Goal: Transaction & Acquisition: Obtain resource

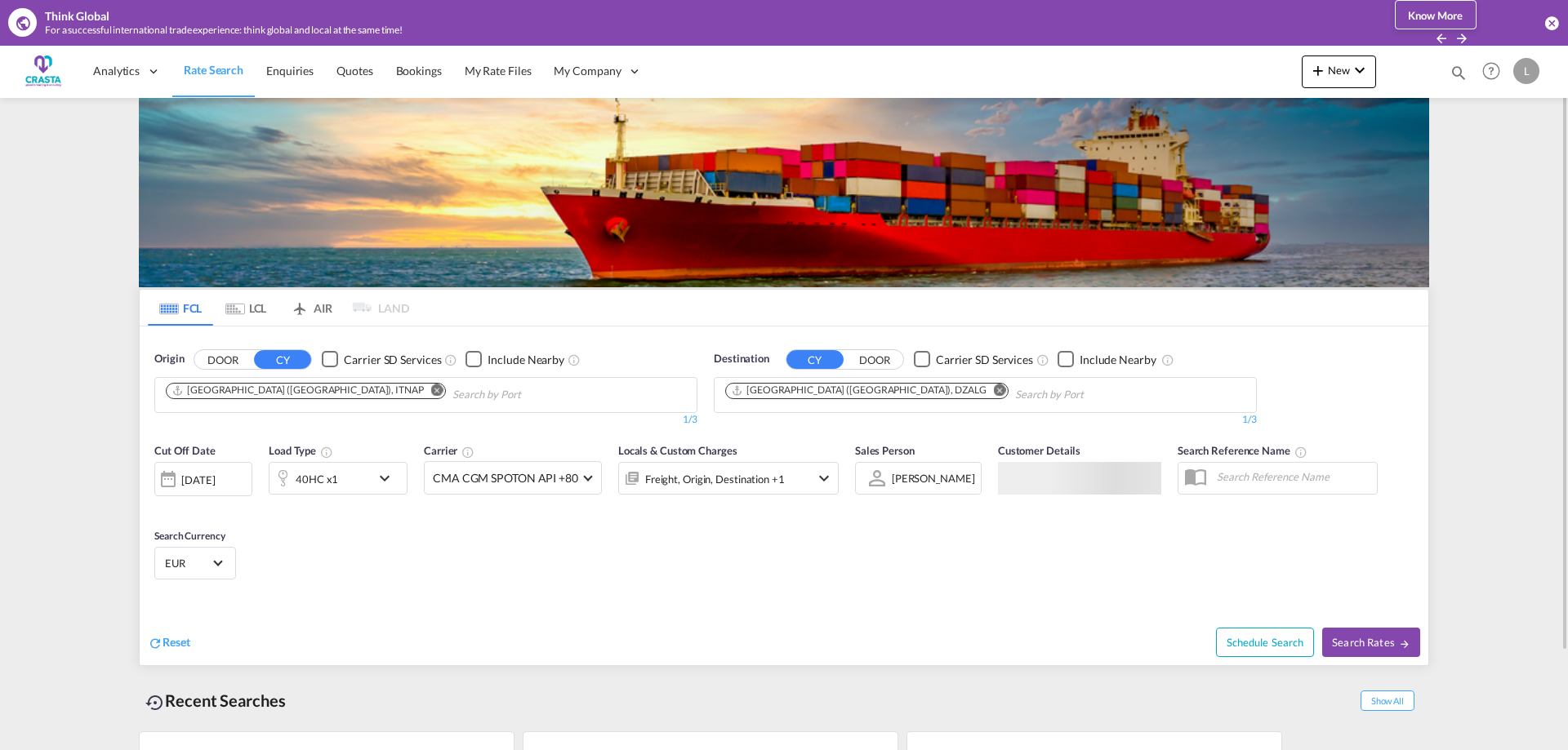
click at [431, 391] on md-icon "Remove" at bounding box center [436, 390] width 12 height 12
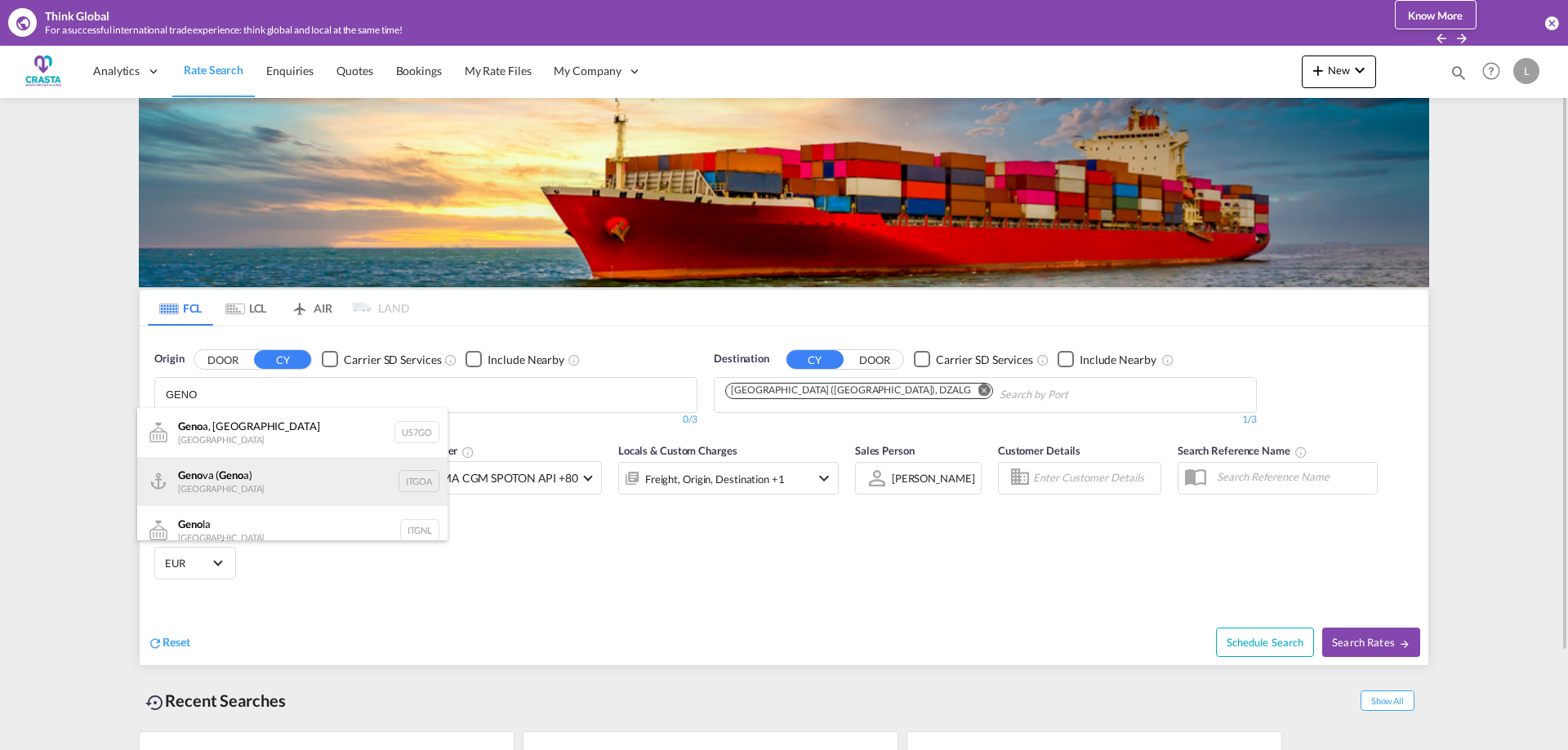
type input "GENO"
click at [234, 482] on div "Geno va ( Geno a) [GEOGRAPHIC_DATA] ITGOA" at bounding box center [291, 481] width 310 height 49
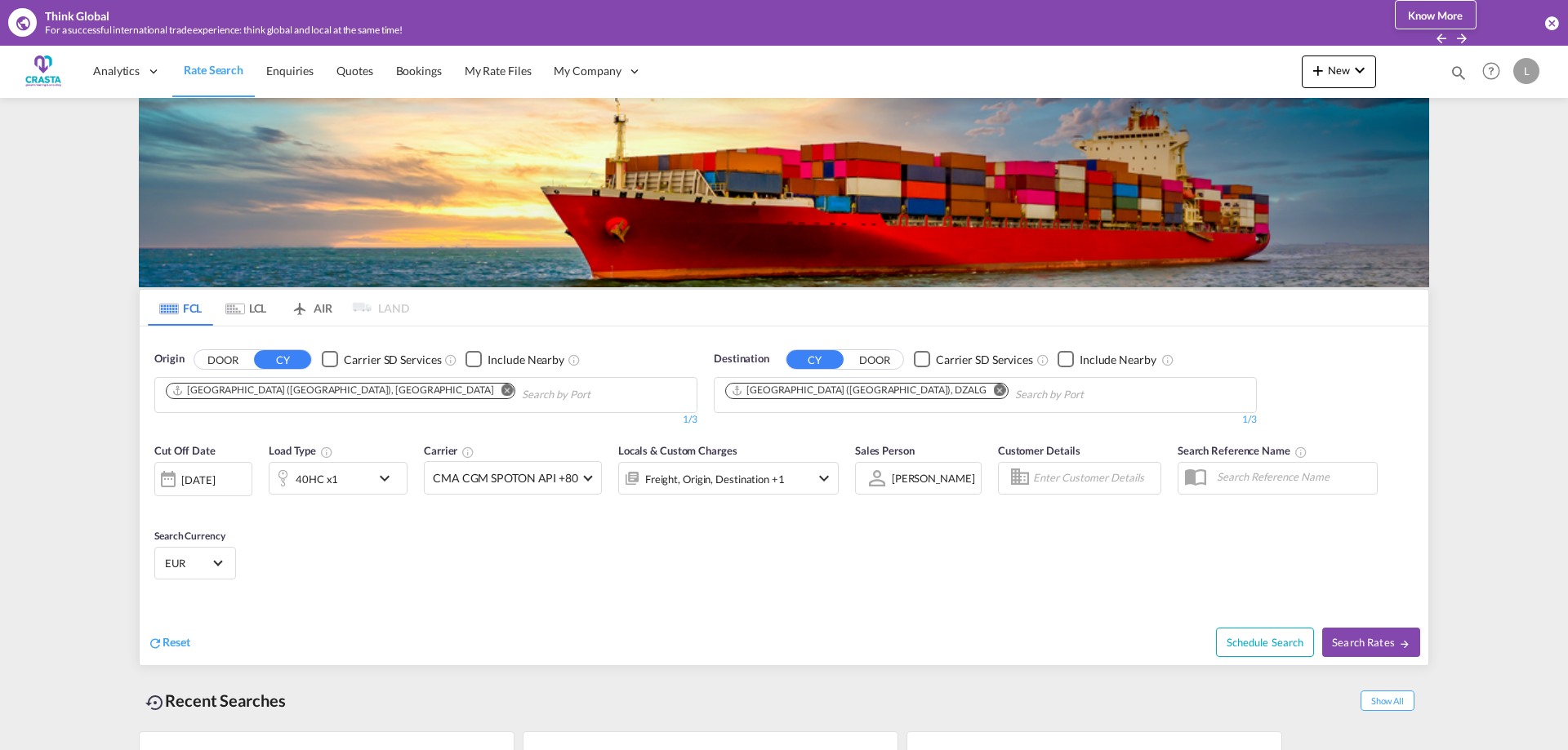
click at [994, 395] on md-icon "Remove" at bounding box center [999, 390] width 12 height 12
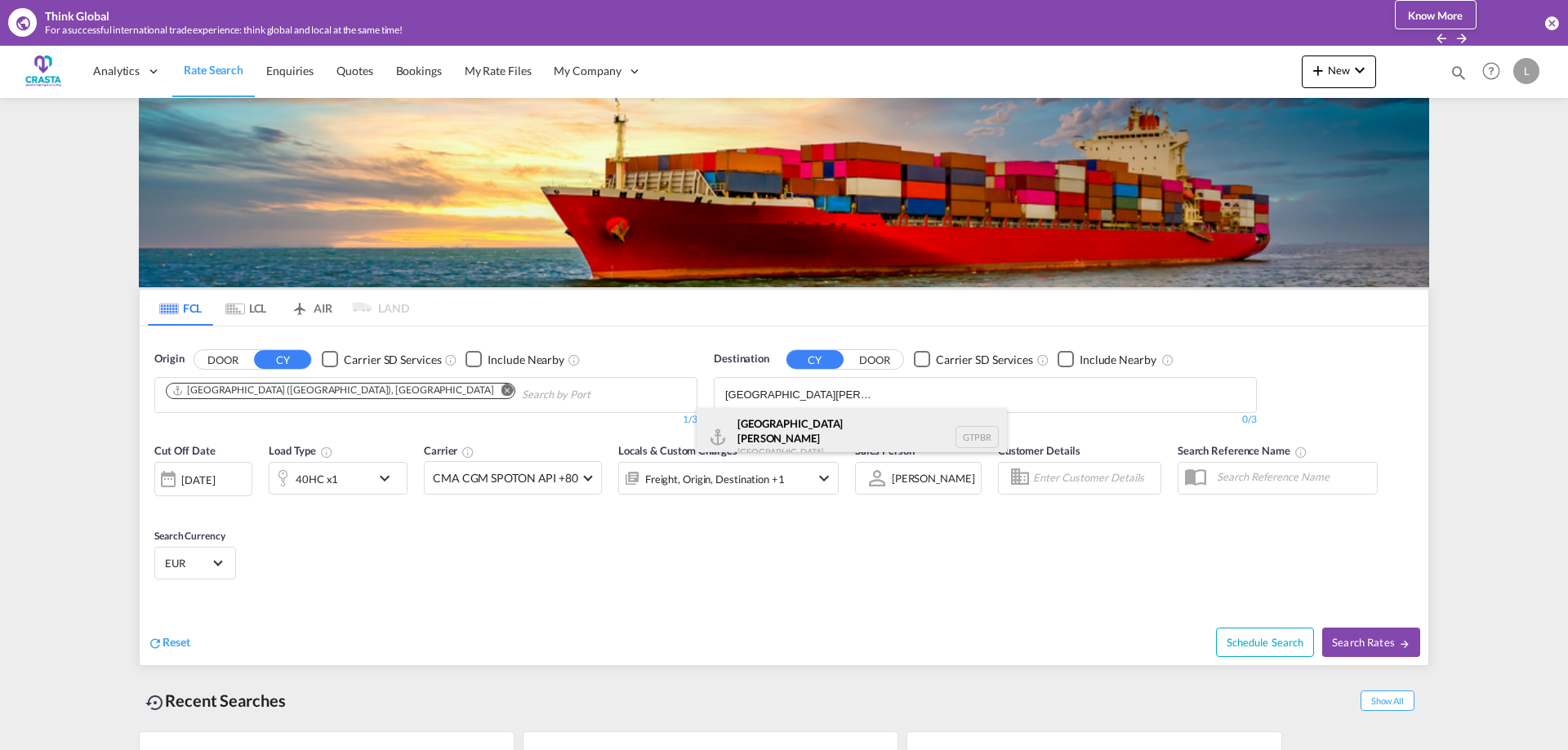
type input "[GEOGRAPHIC_DATA][PERSON_NAME]"
click at [760, 440] on div "[GEOGRAPHIC_DATA][PERSON_NAME] GTPBR" at bounding box center [851, 437] width 310 height 59
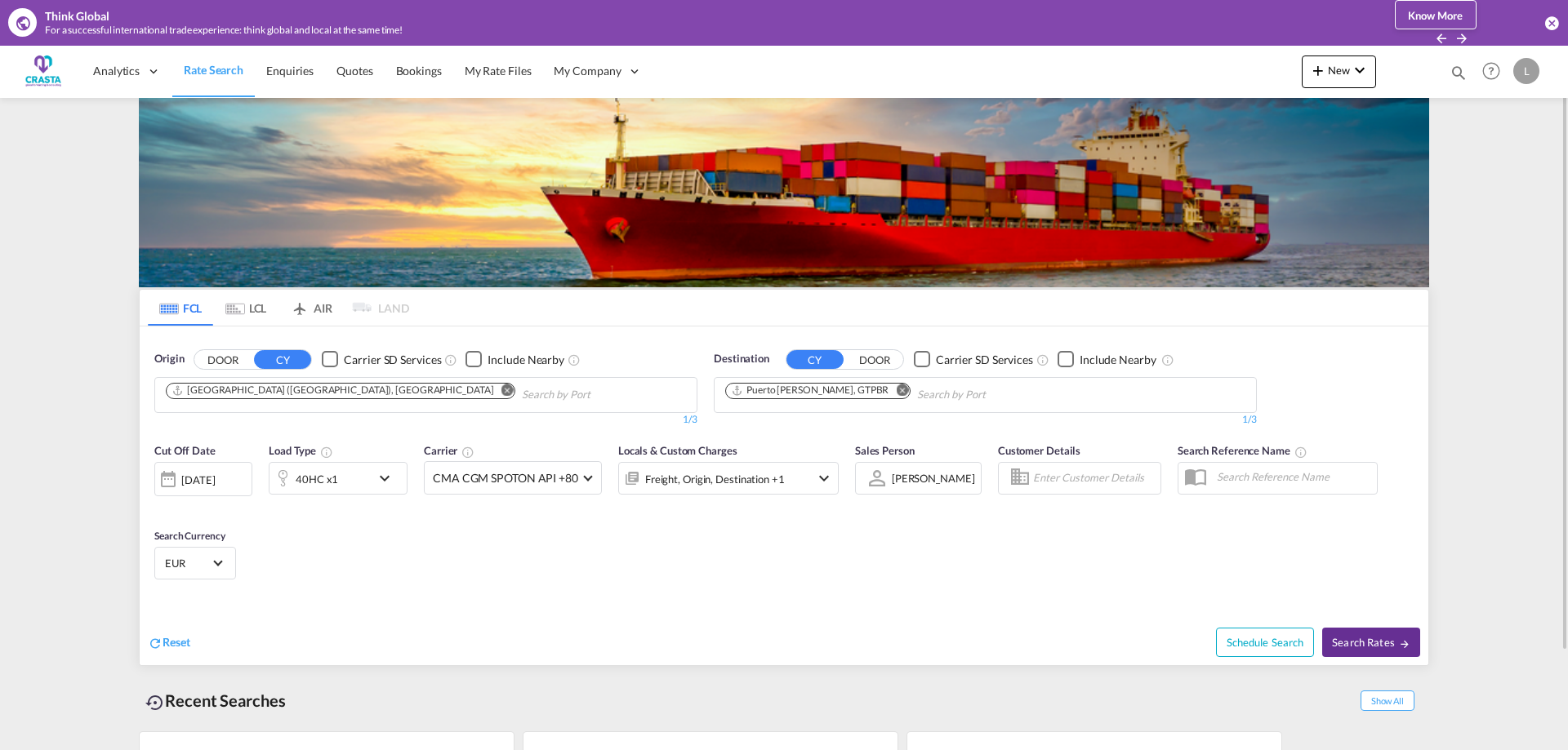
click at [1378, 640] on span "Search Rates" at bounding box center [1371, 642] width 79 height 13
type input "ITGOA to GTPBR / [DATE]"
